Goal: Information Seeking & Learning: Understand process/instructions

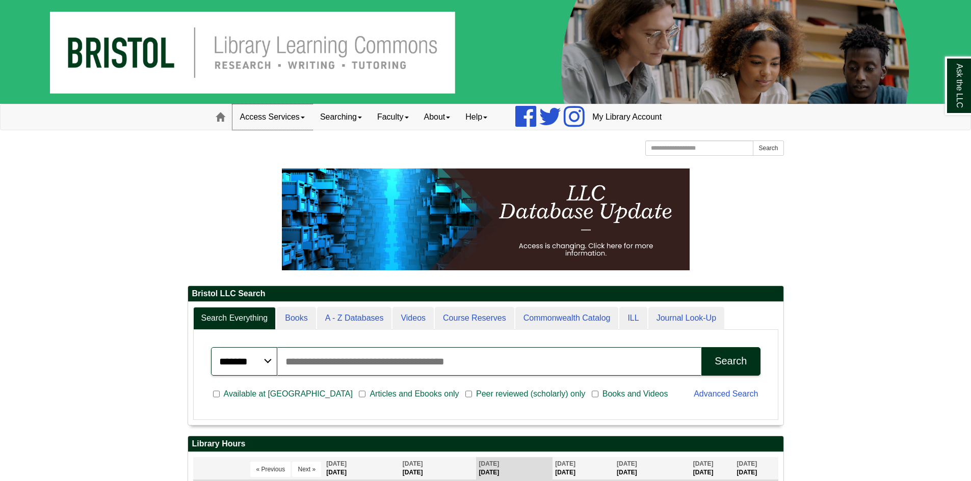
click at [268, 119] on link "Access Services" at bounding box center [272, 116] width 80 height 25
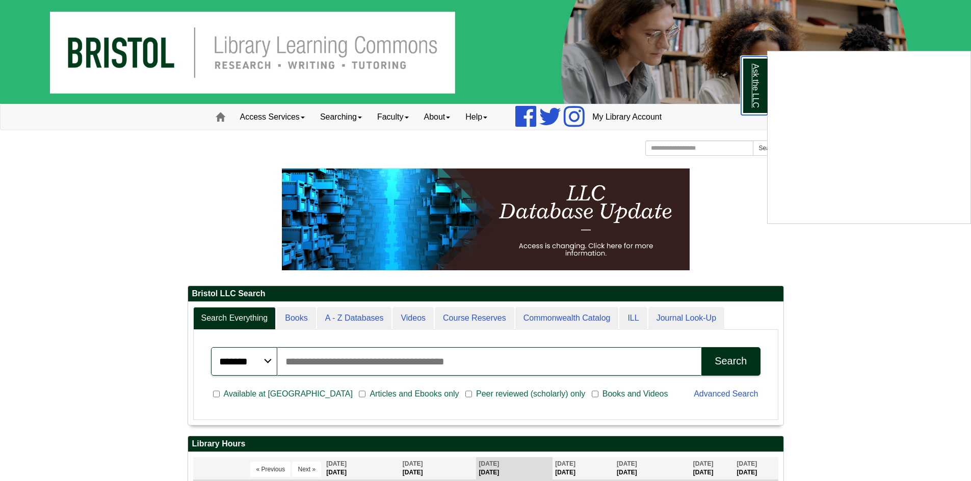
click at [752, 87] on link "Ask the LLC" at bounding box center [754, 86] width 26 height 59
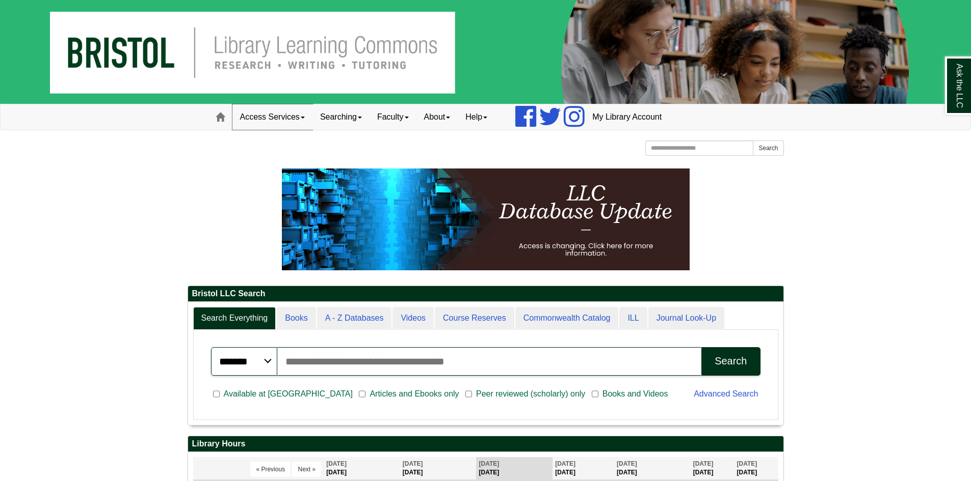
click at [286, 123] on link "Access Services" at bounding box center [272, 116] width 80 height 25
click at [271, 149] on link "Chromebooks" at bounding box center [286, 151] width 106 height 12
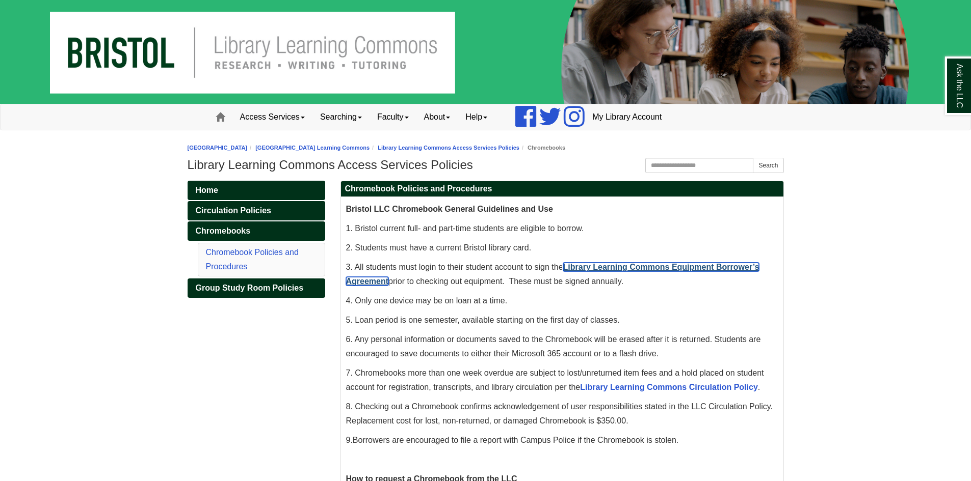
click at [676, 267] on link "Library Learning Commons Equipment Borrower’s Agreement" at bounding box center [552, 274] width 413 height 23
